Goal: Task Accomplishment & Management: Manage account settings

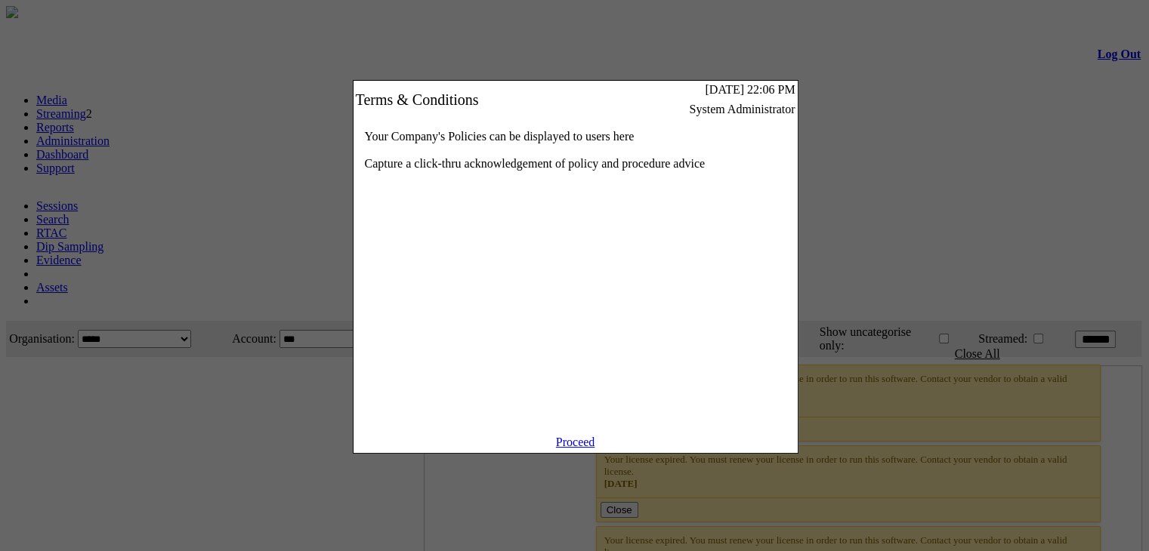
click at [591, 449] on link "Proceed" at bounding box center [575, 442] width 39 height 13
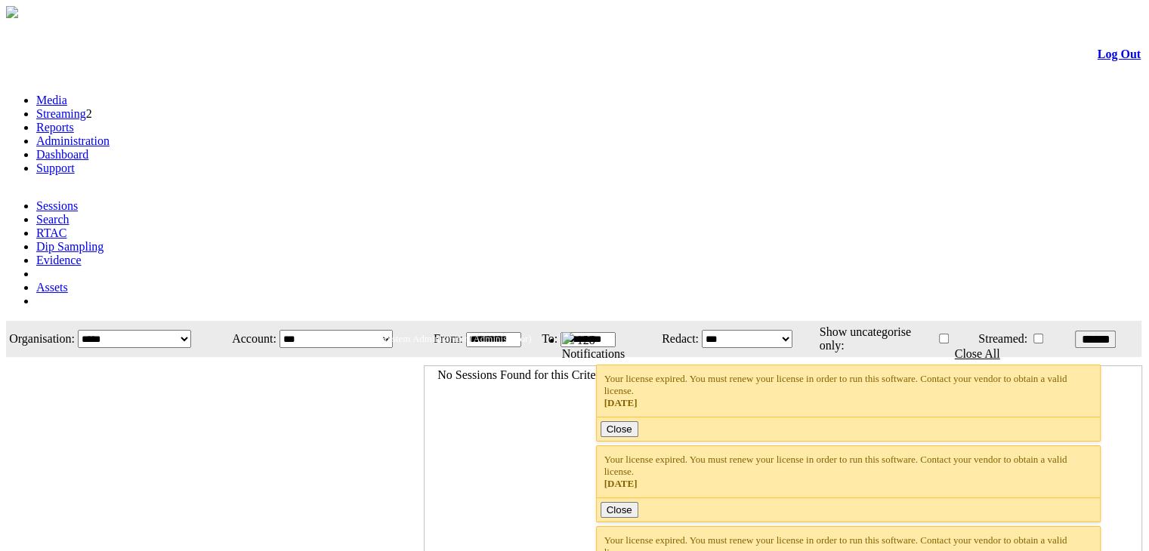
click at [110, 134] on link "Administration" at bounding box center [72, 140] width 73 height 13
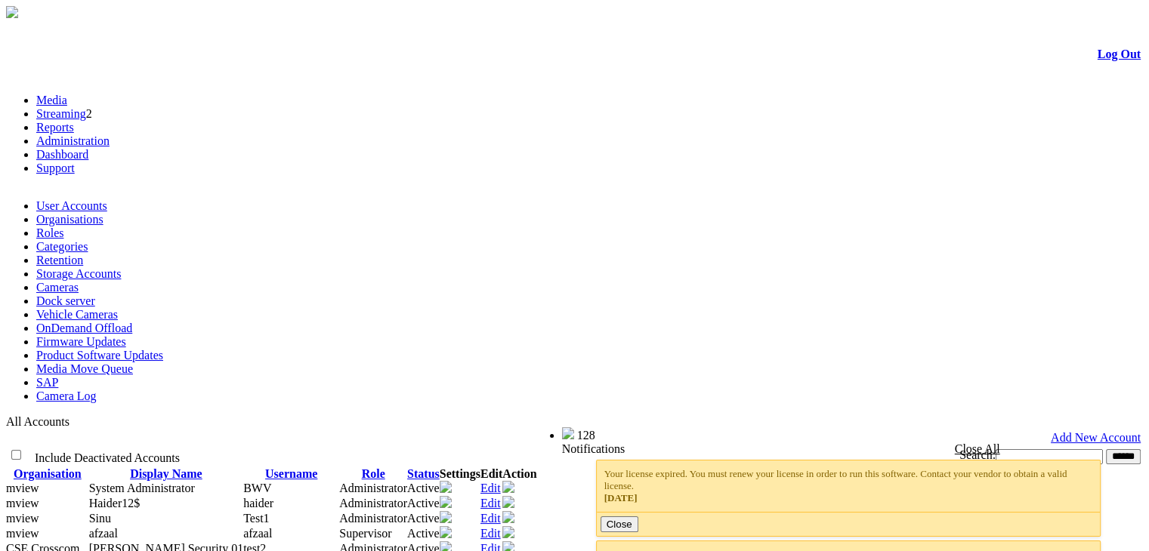
click at [79, 281] on link "Cameras" at bounding box center [57, 287] width 42 height 13
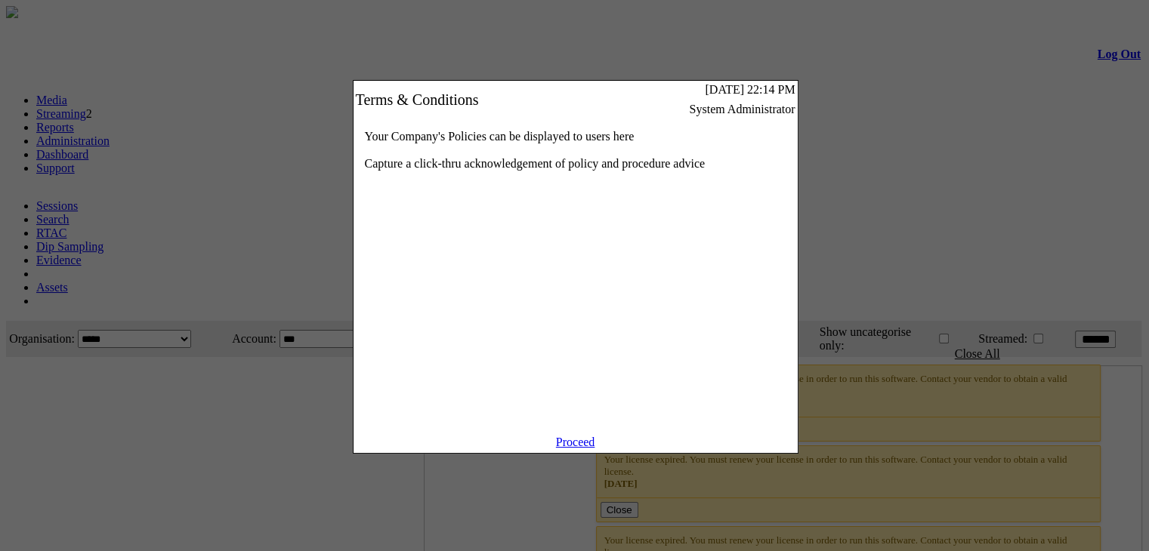
click at [562, 449] on link "Proceed" at bounding box center [575, 442] width 39 height 13
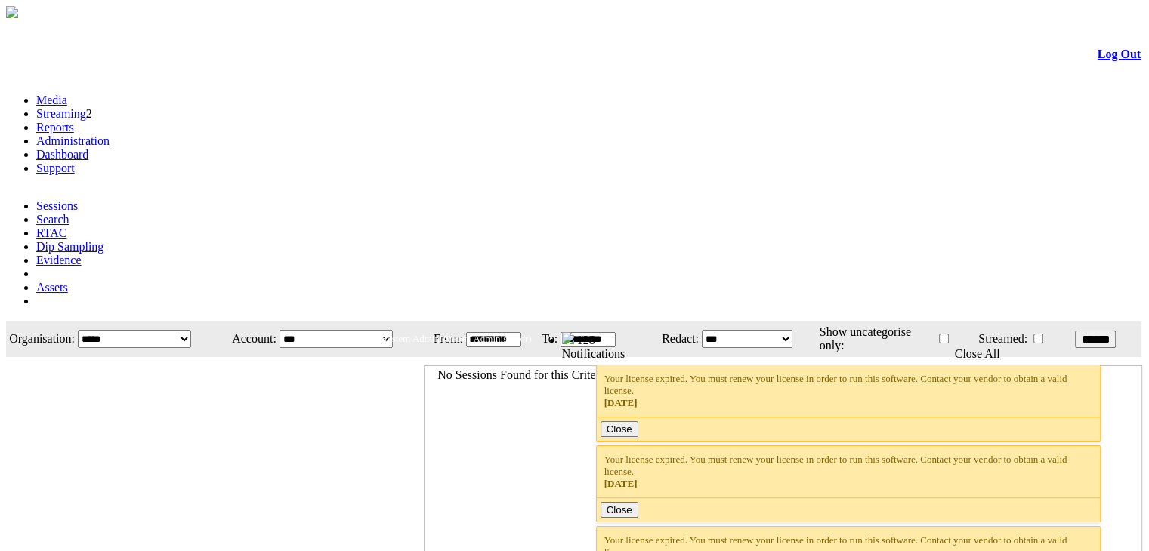
click at [110, 134] on link "Administration" at bounding box center [72, 140] width 73 height 13
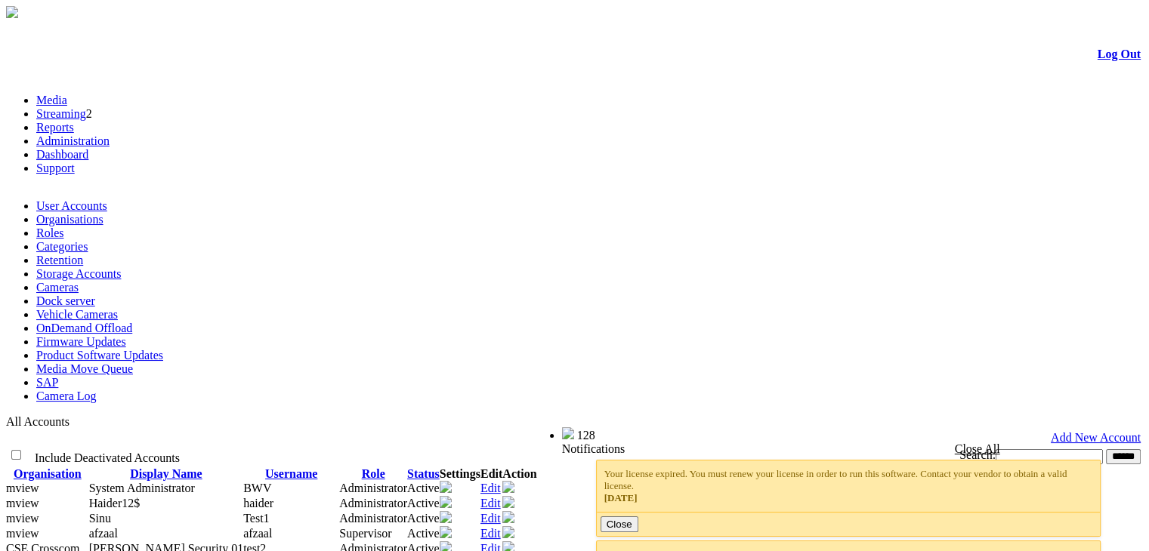
click at [79, 281] on link "Cameras" at bounding box center [57, 287] width 42 height 13
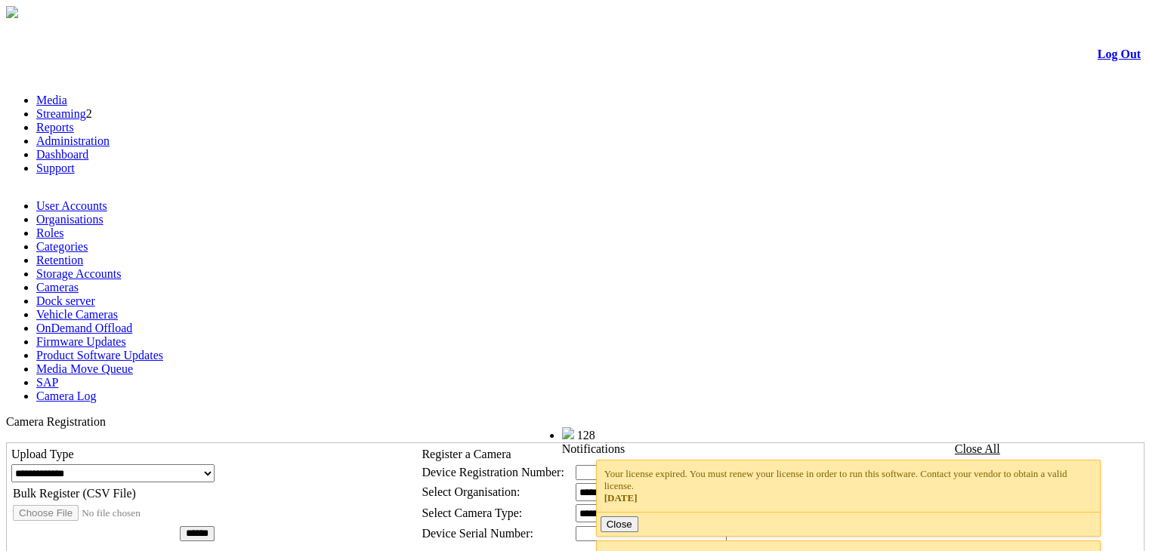
click at [79, 281] on link "Cameras" at bounding box center [57, 287] width 42 height 13
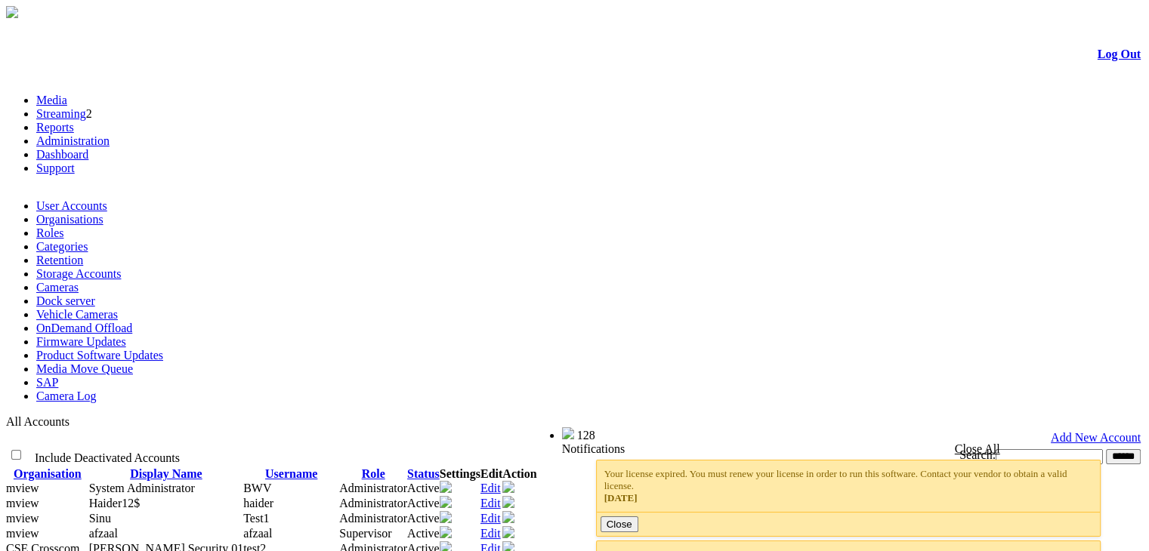
click at [79, 281] on link "Cameras" at bounding box center [57, 287] width 42 height 13
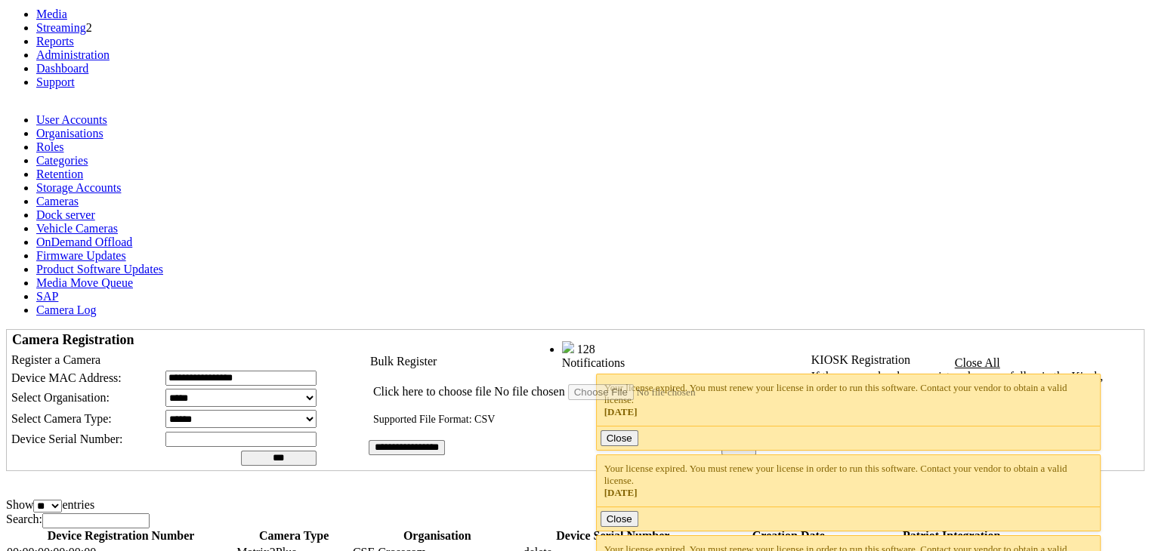
scroll to position [91, 0]
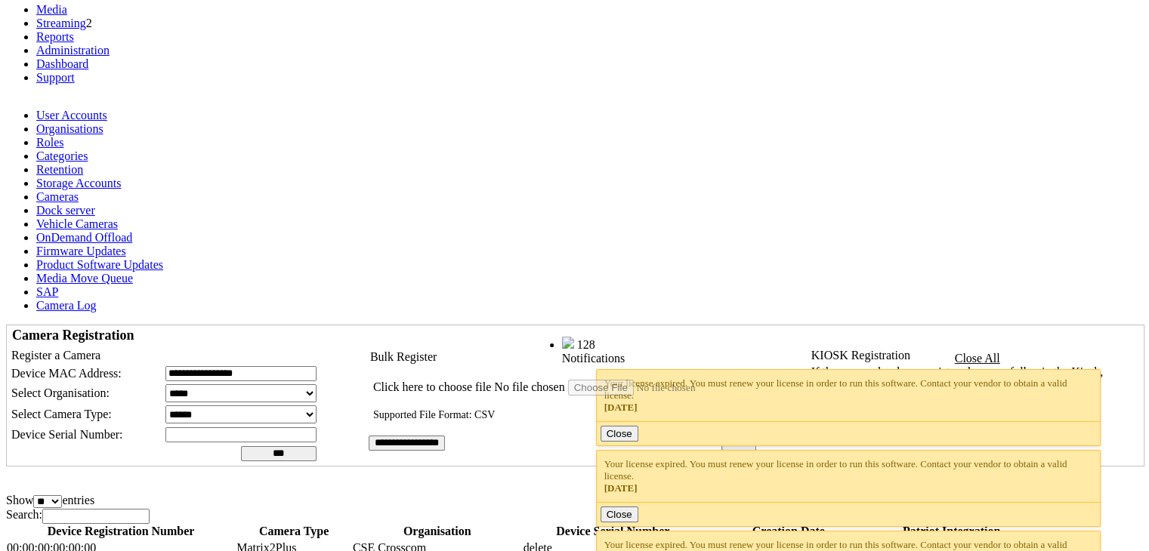
click at [1087, 548] on icon at bounding box center [1087, 548] width 0 height 0
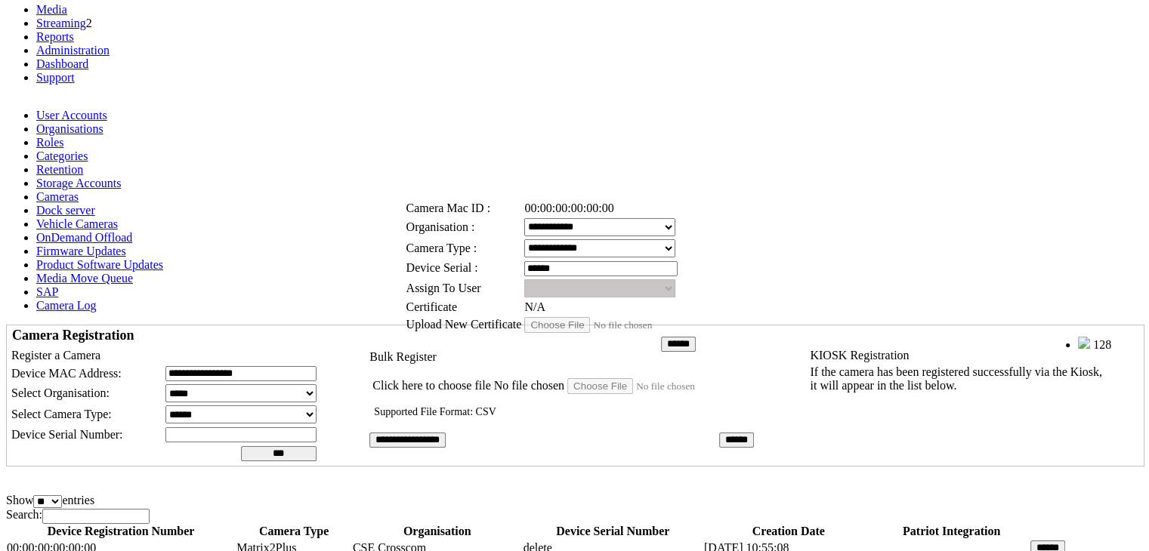
click at [457, 176] on link at bounding box center [457, 173] width 0 height 13
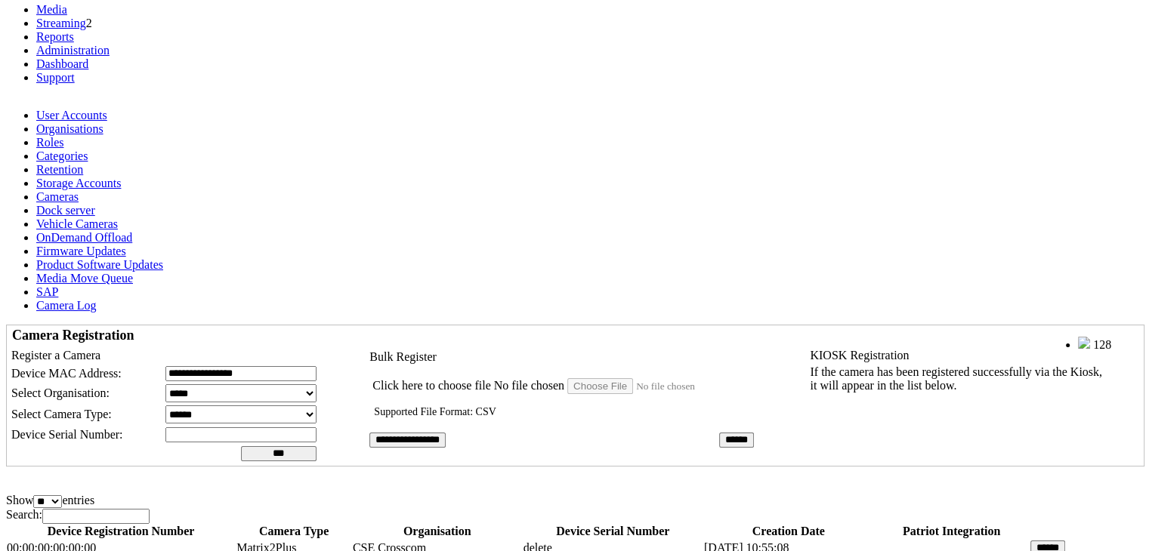
click at [1036, 541] on input "******" at bounding box center [1047, 548] width 35 height 15
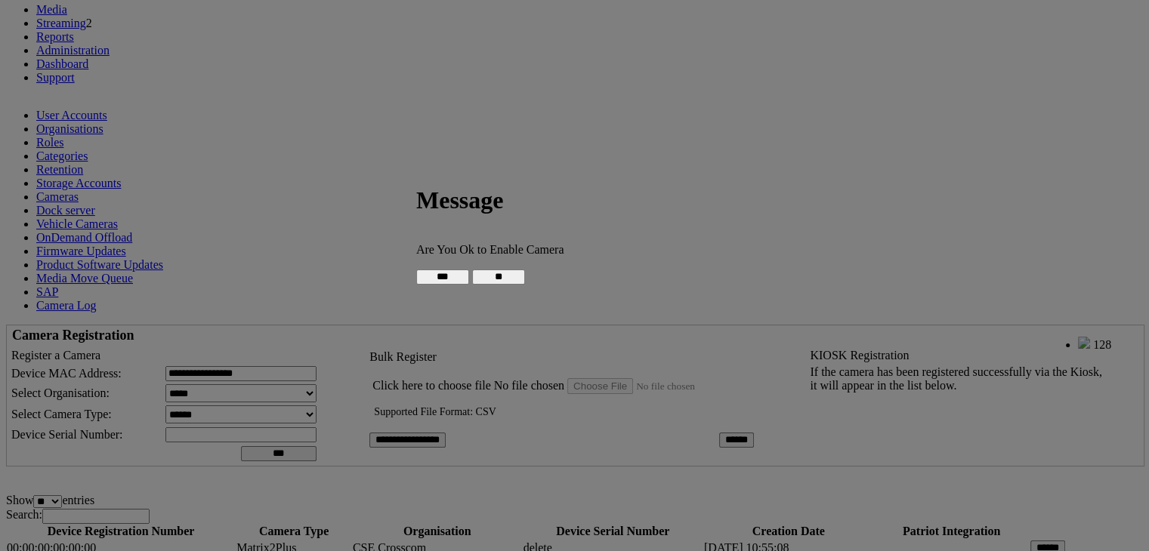
click at [525, 276] on input "**" at bounding box center [498, 277] width 53 height 15
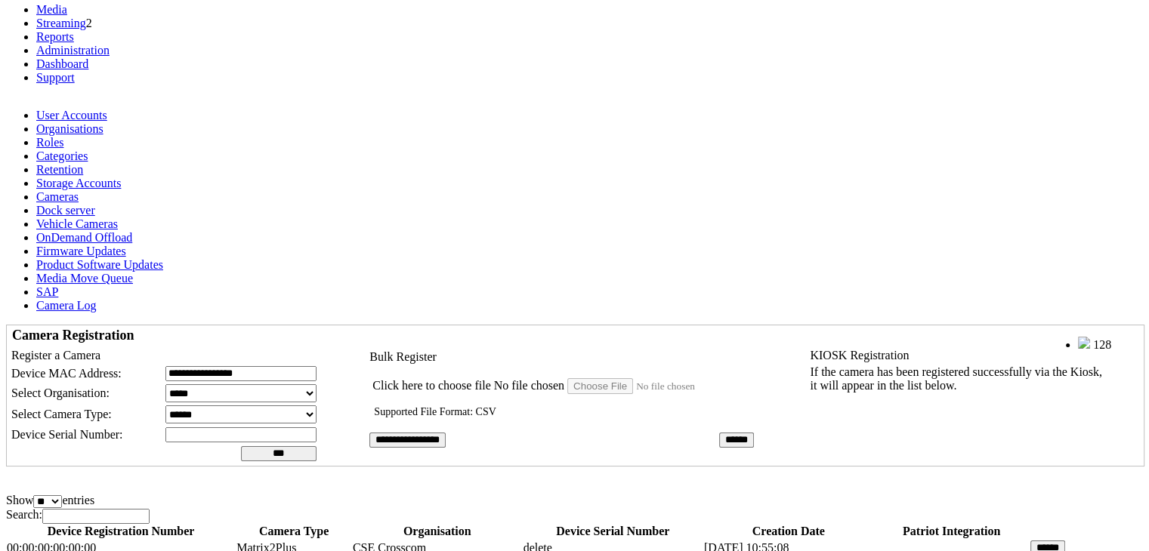
click at [76, 539] on td "00:00:00:00:00:00" at bounding box center [121, 547] width 230 height 17
click at [278, 539] on td "Matrix2Plus" at bounding box center [294, 547] width 116 height 17
click at [409, 539] on td "CSE Crosscom" at bounding box center [437, 547] width 171 height 17
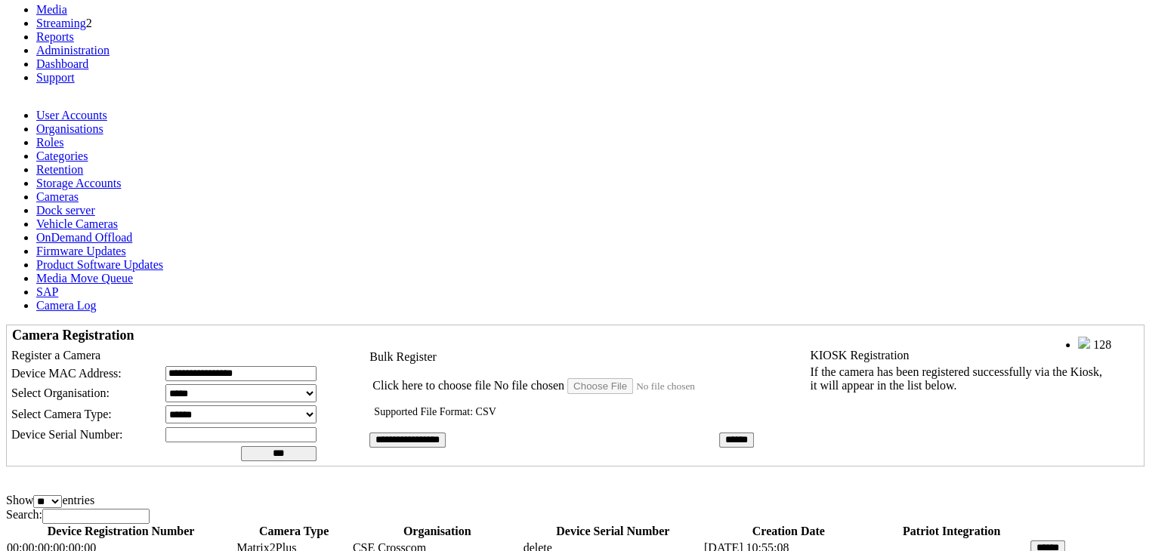
click at [731, 539] on td "[DATE] 10:55:08 [DATE] 10:55:08" at bounding box center [788, 547] width 171 height 17
click at [875, 548] on icon at bounding box center [875, 548] width 0 height 0
